Goal: Transaction & Acquisition: Obtain resource

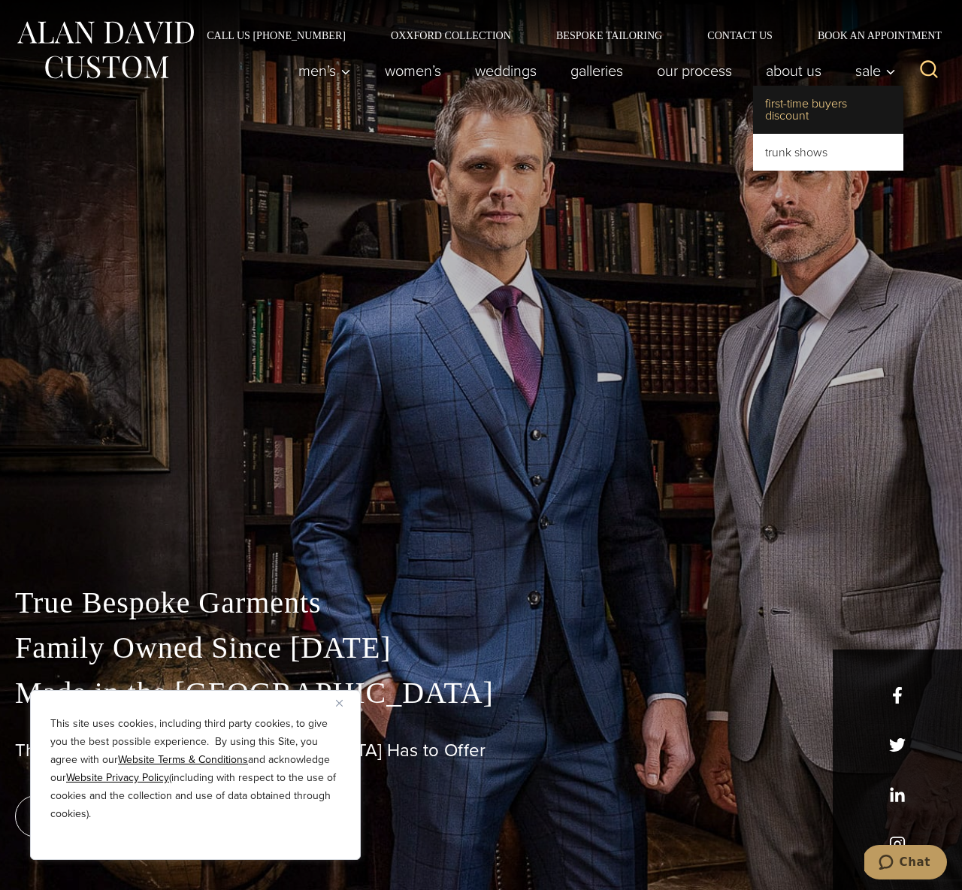
click at [795, 109] on link "First-Time Buyers Discount" at bounding box center [828, 110] width 150 height 48
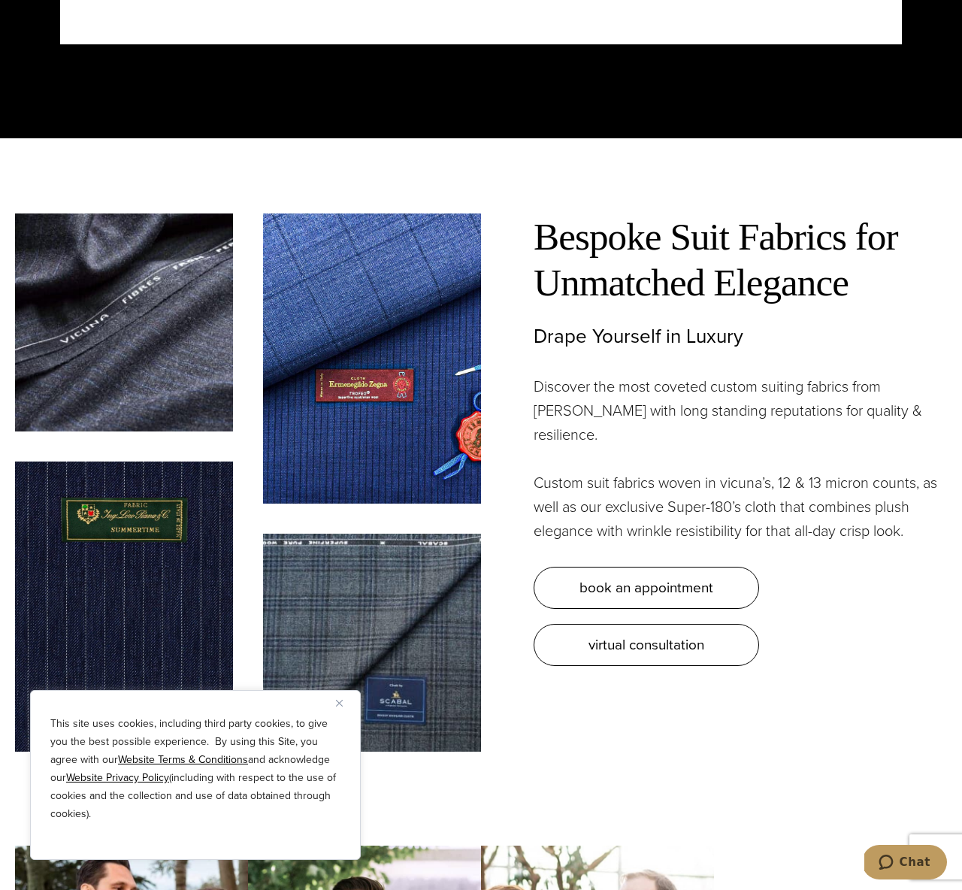
scroll to position [4130, 0]
